Goal: Task Accomplishment & Management: Manage account settings

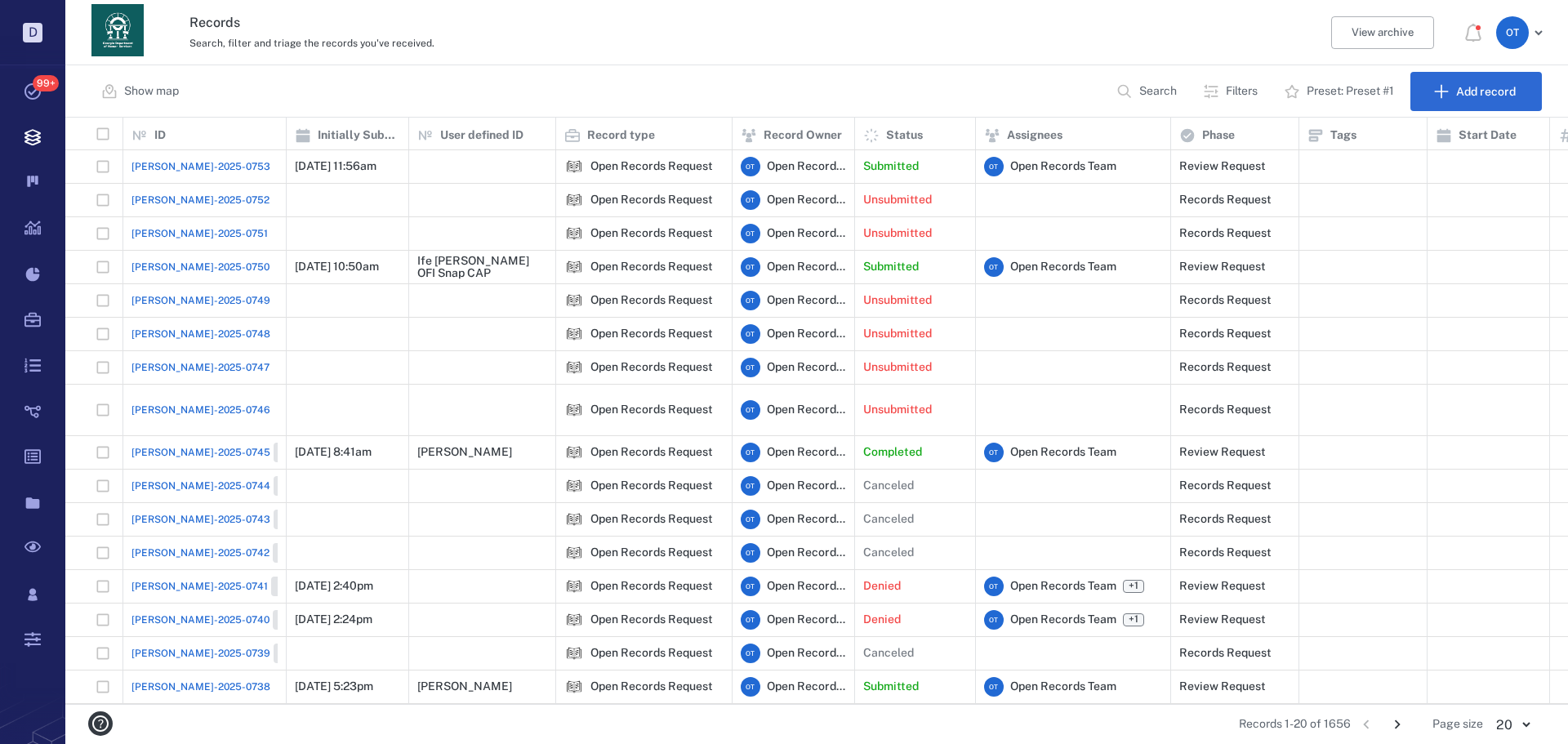
scroll to position [13, 13]
click at [192, 156] on div "[PERSON_NAME]-2025-0753" at bounding box center [204, 166] width 146 height 33
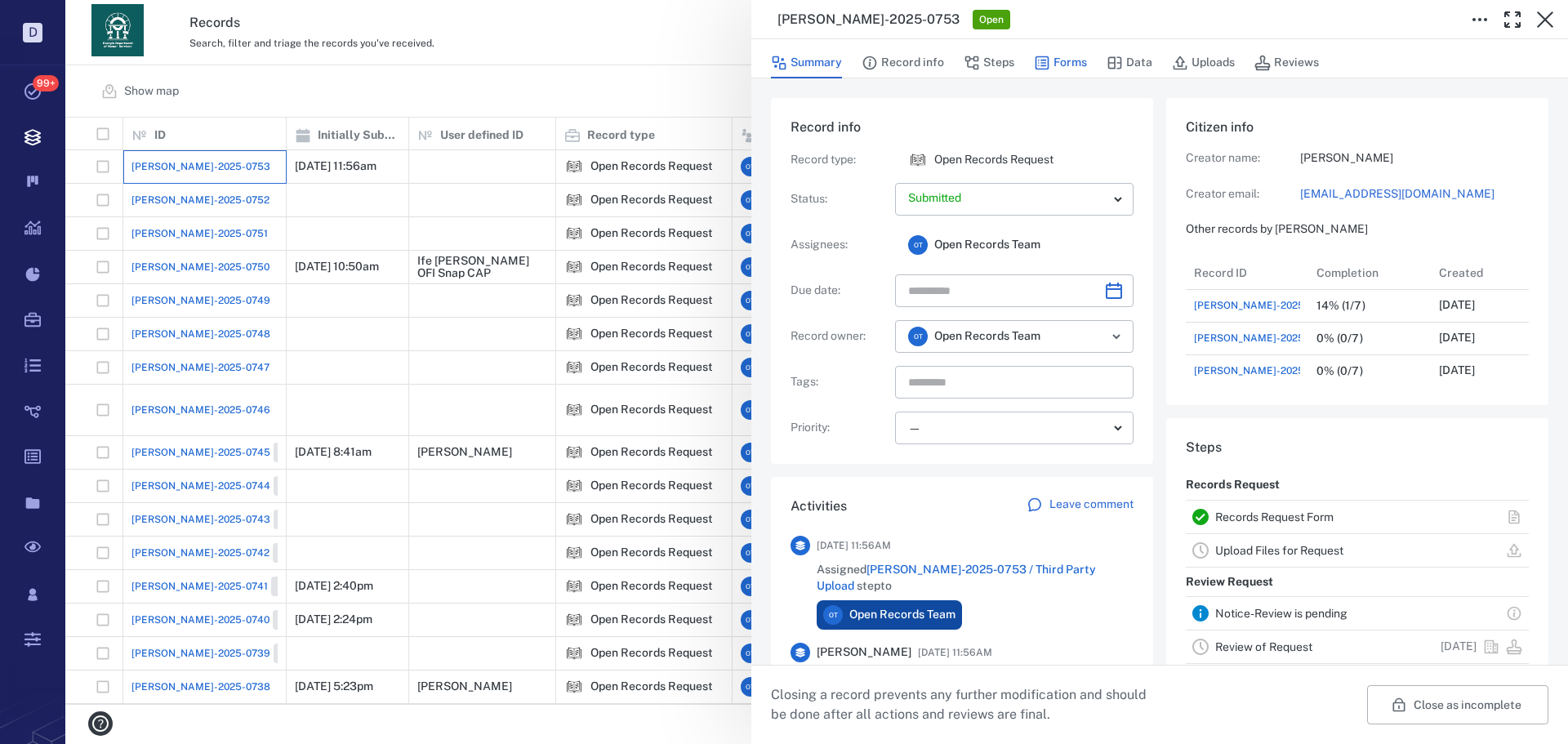
scroll to position [130, 312]
click at [1057, 60] on button "Forms" at bounding box center [1060, 62] width 53 height 31
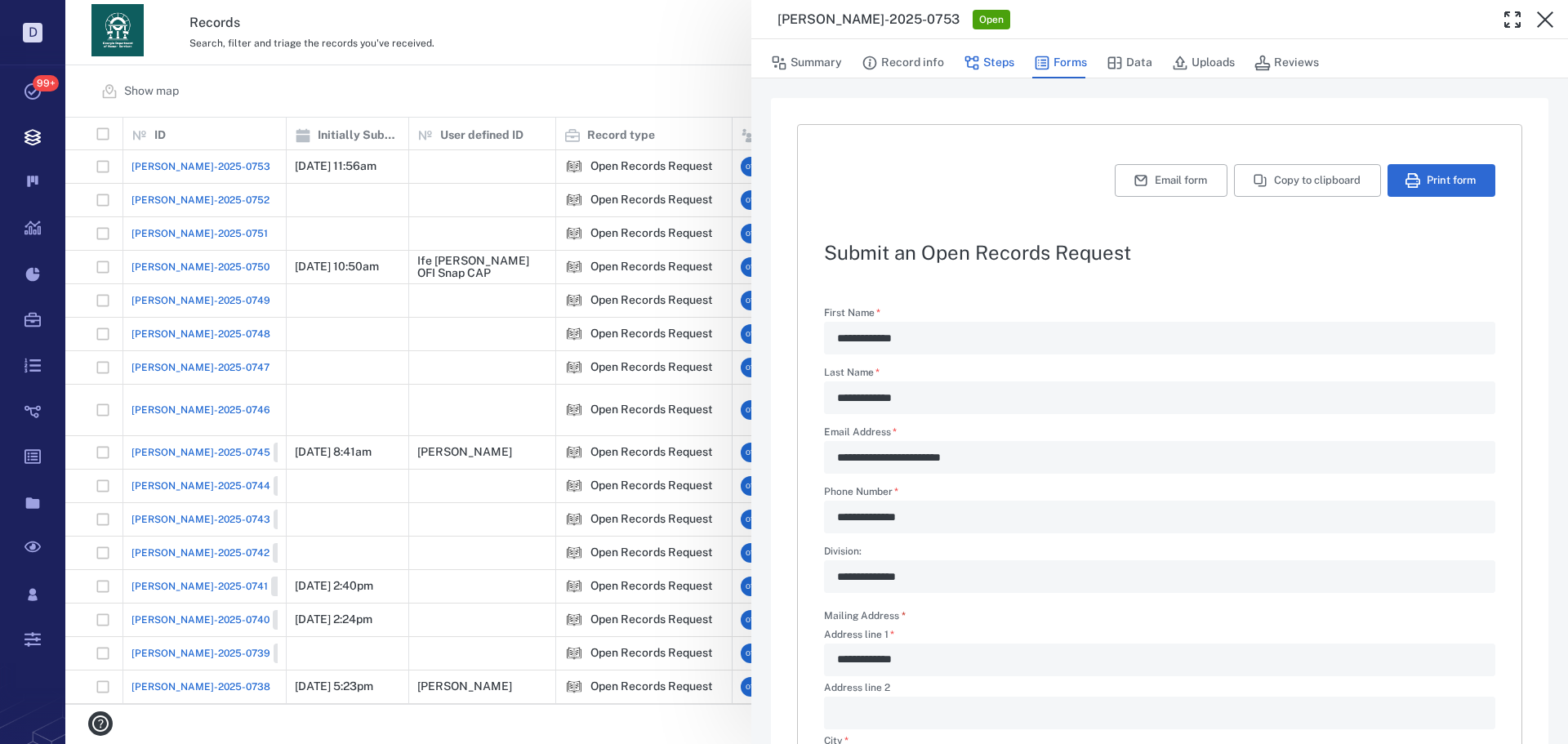
click at [986, 68] on button "Steps" at bounding box center [988, 62] width 50 height 31
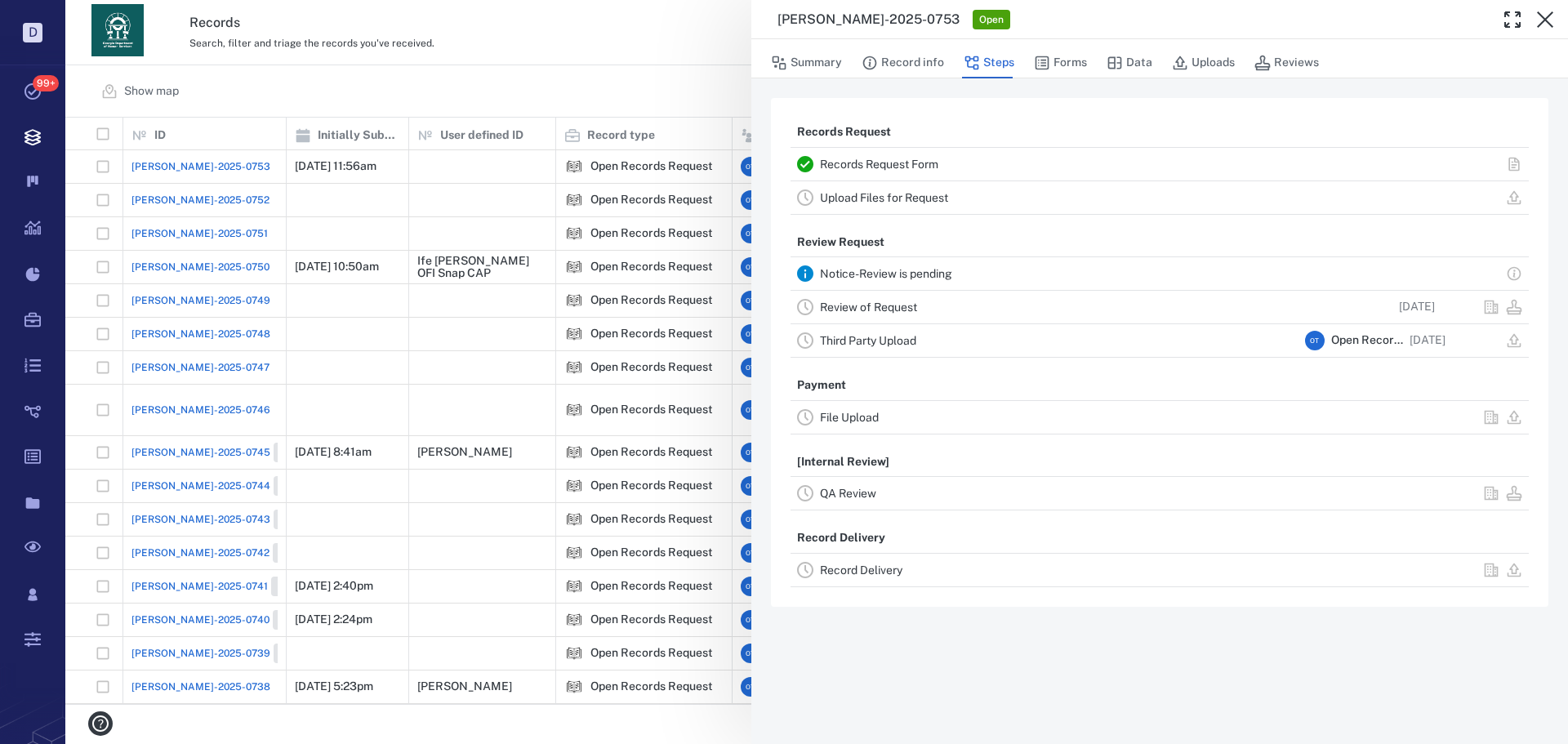
click at [890, 307] on link "Review of Request" at bounding box center [868, 307] width 97 height 13
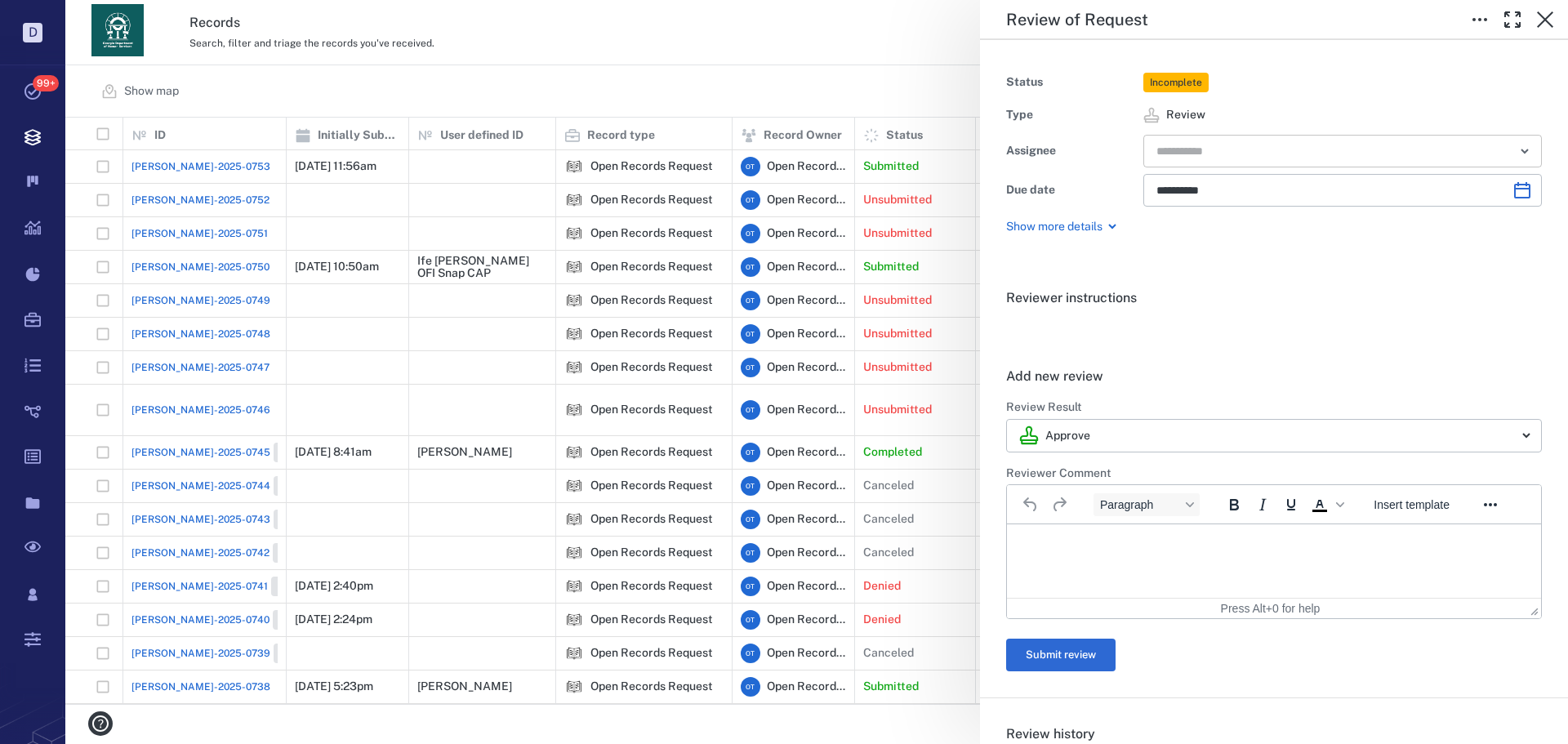
click at [1258, 155] on input "text" at bounding box center [1323, 151] width 338 height 23
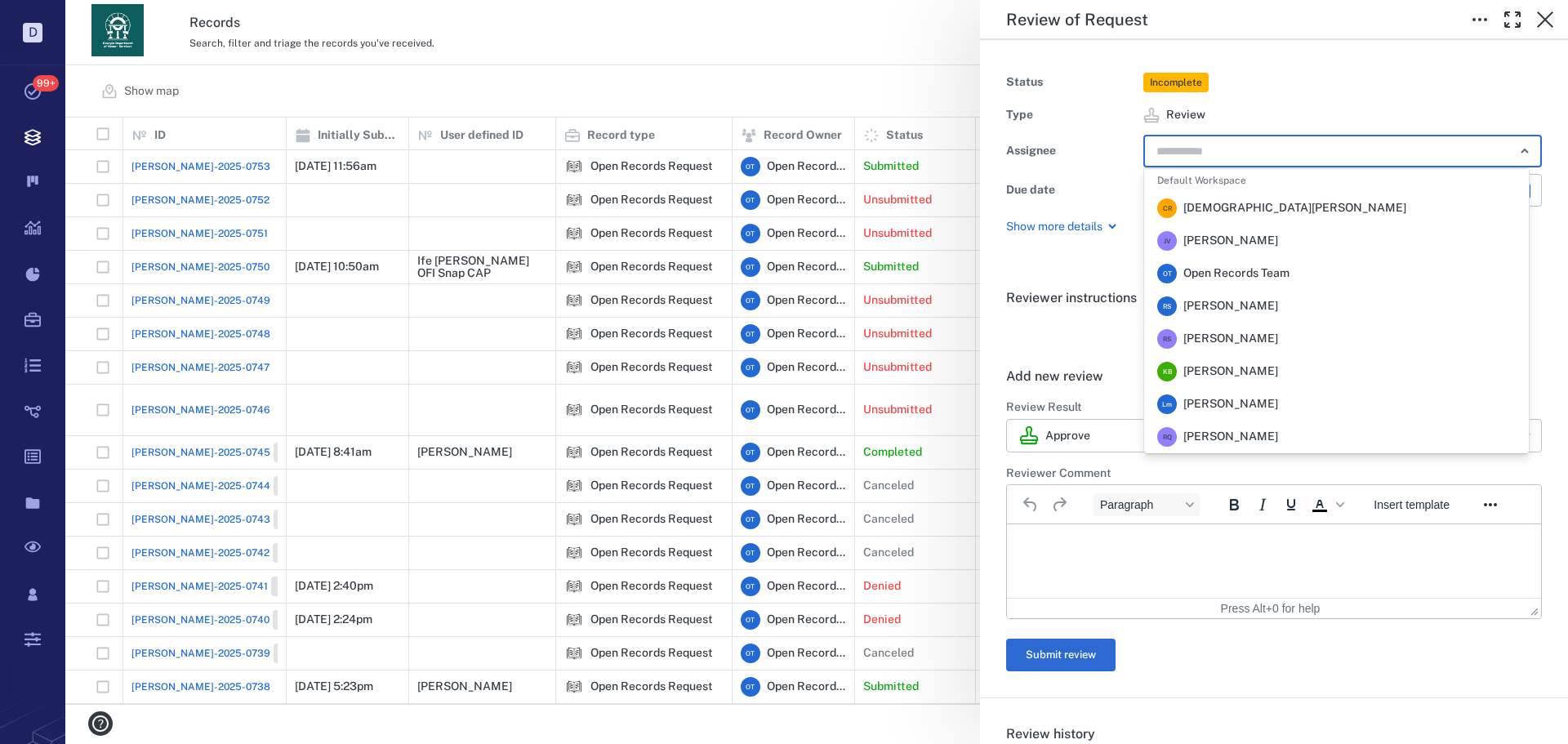
click at [1223, 309] on span "[PERSON_NAME]" at bounding box center [1231, 306] width 95 height 17
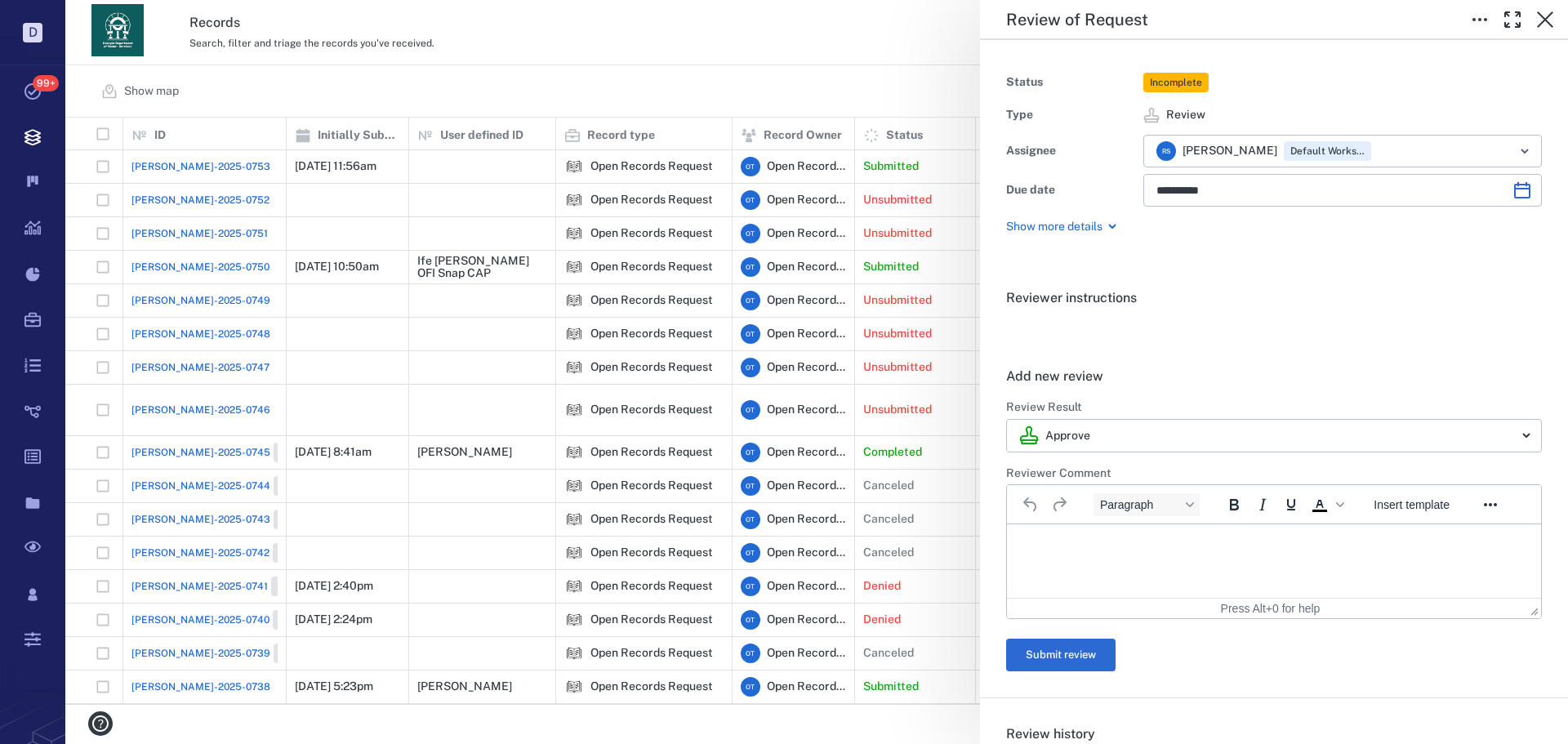
click at [495, 69] on div "**********" at bounding box center [816, 372] width 1503 height 744
